Goal: Transaction & Acquisition: Download file/media

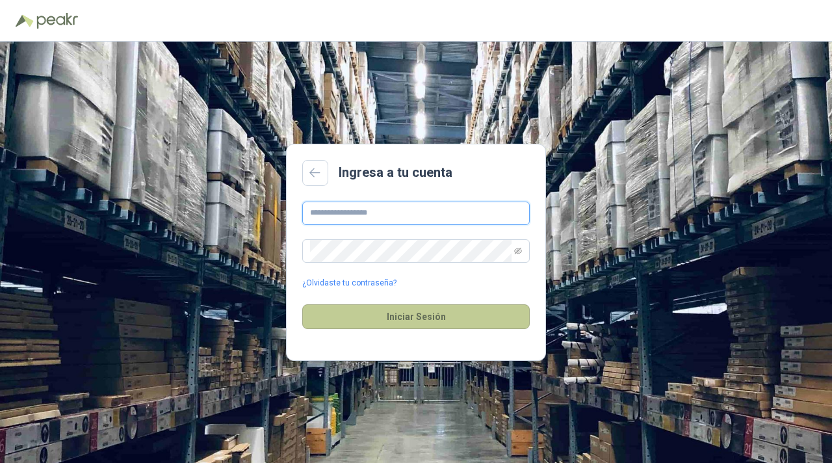
type input "**********"
click at [423, 327] on button "Iniciar Sesión" at bounding box center [415, 316] width 227 height 25
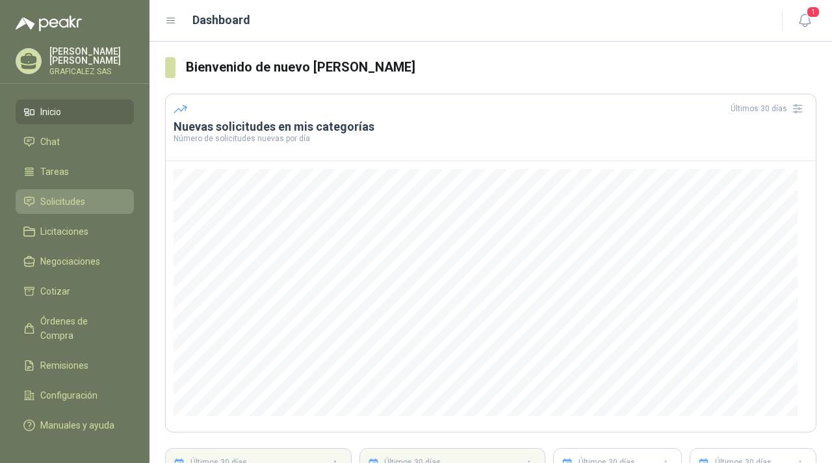
click at [95, 209] on li "Solicitudes" at bounding box center [74, 201] width 103 height 14
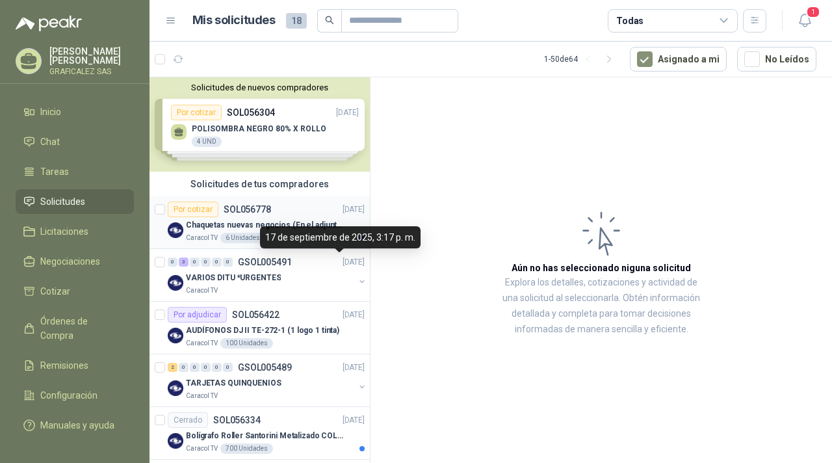
click at [320, 217] on div "Chaquetas nuevas negocios (En el adjunto mas informacion)" at bounding box center [275, 225] width 179 height 16
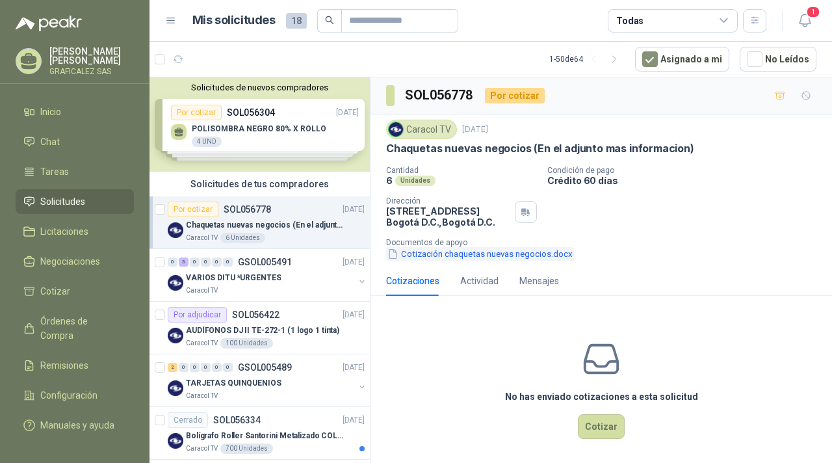
click at [529, 257] on button "Cotización chaquetas nuevas negocios.docx" at bounding box center [480, 254] width 188 height 14
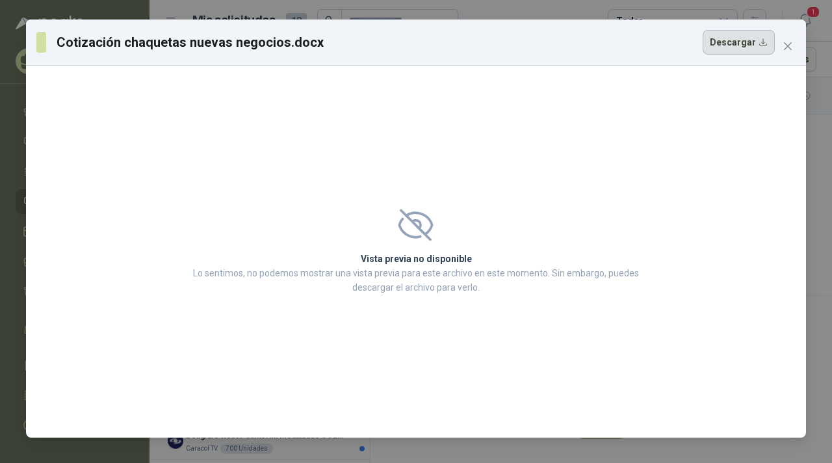
click at [757, 45] on button "Descargar" at bounding box center [738, 42] width 72 height 25
click at [667, 51] on div "Cotización chaquetas nuevas negocios.docx Descargar" at bounding box center [405, 42] width 738 height 25
click at [696, 49] on div "Cotización chaquetas nuevas negocios.docx Descargar" at bounding box center [405, 42] width 738 height 25
click at [626, 51] on div "Cotización chaquetas nuevas negocios.docx Descargar" at bounding box center [405, 42] width 738 height 25
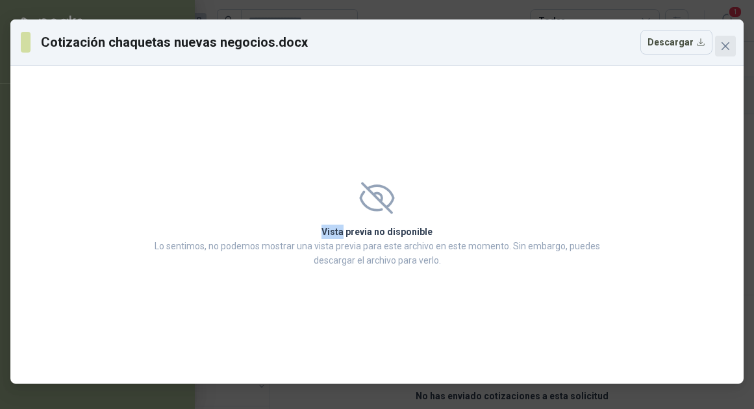
click at [731, 42] on span "Close" at bounding box center [725, 46] width 21 height 10
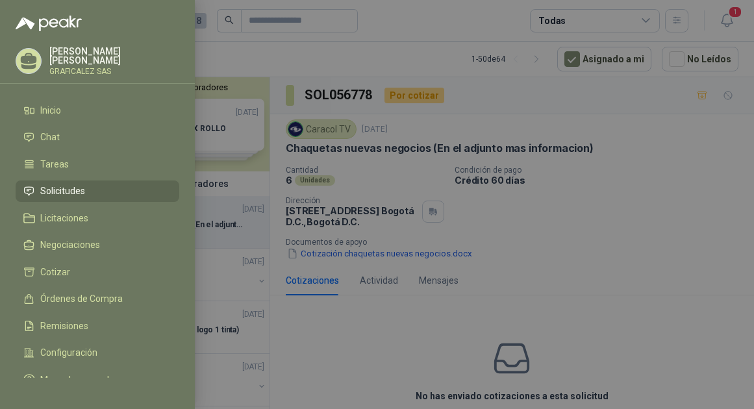
click at [566, 247] on div at bounding box center [377, 204] width 754 height 409
